Goal: Book appointment/travel/reservation

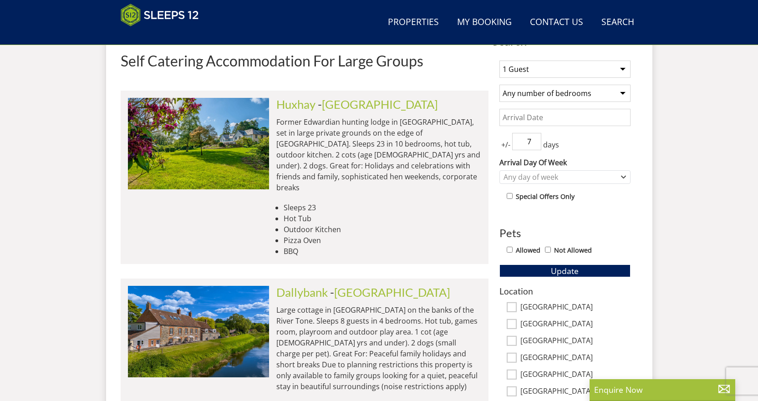
scroll to position [372, 0]
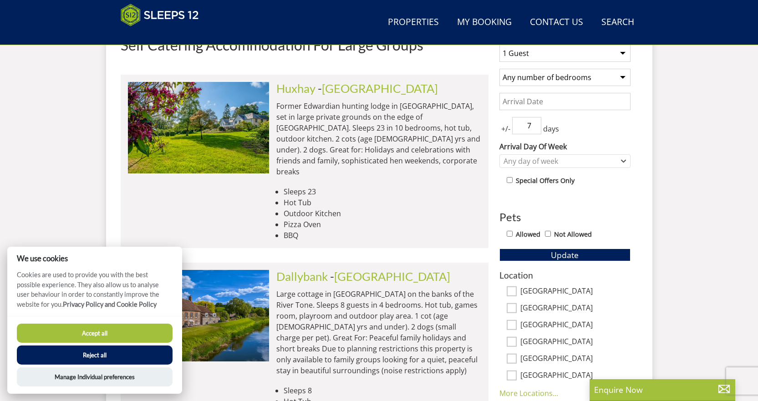
click at [123, 334] on button "Accept all" at bounding box center [95, 333] width 156 height 19
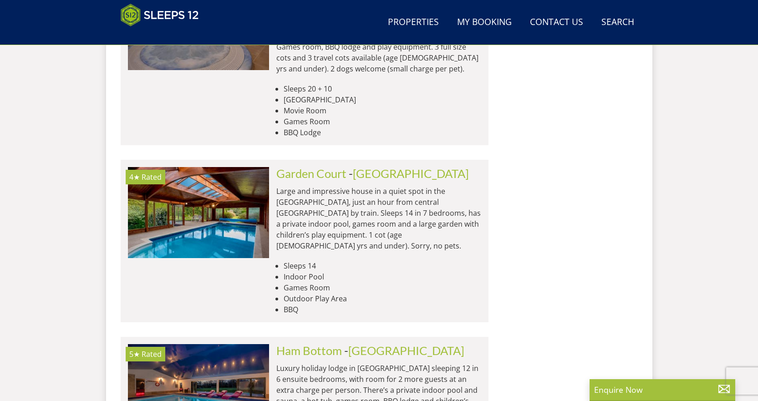
scroll to position [1420, 0]
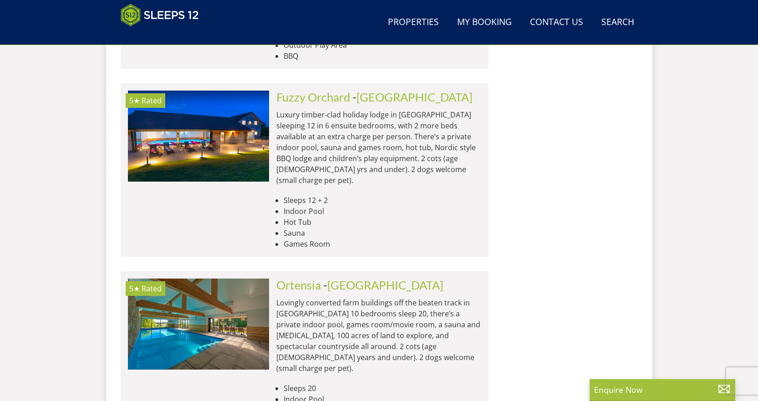
scroll to position [3834, 0]
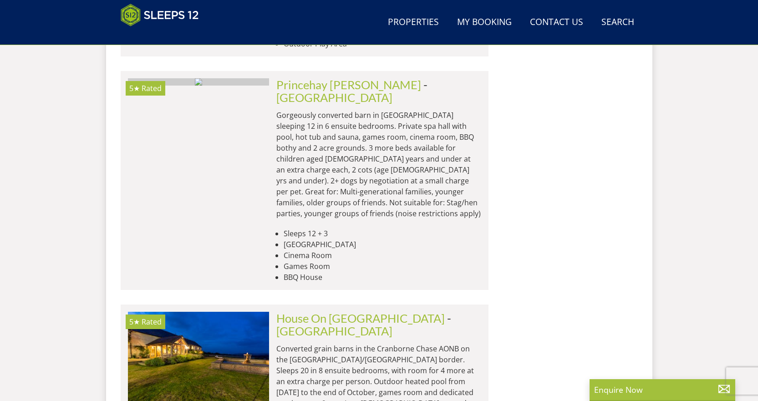
scroll to position [7432, 0]
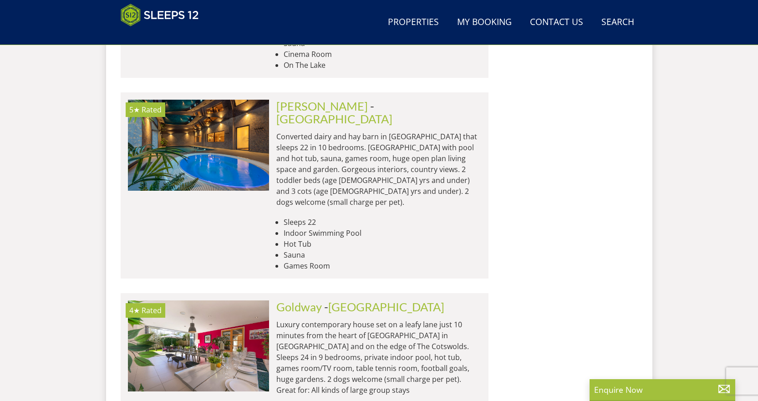
scroll to position [11211, 0]
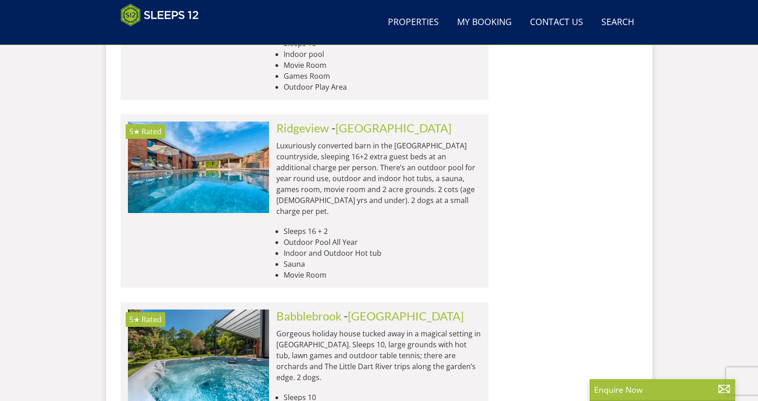
scroll to position [14809, 0]
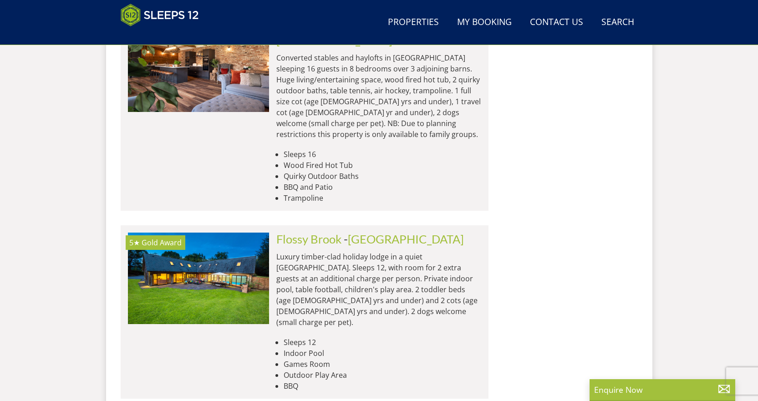
scroll to position [14945, 0]
